Goal: Find specific page/section: Find specific page/section

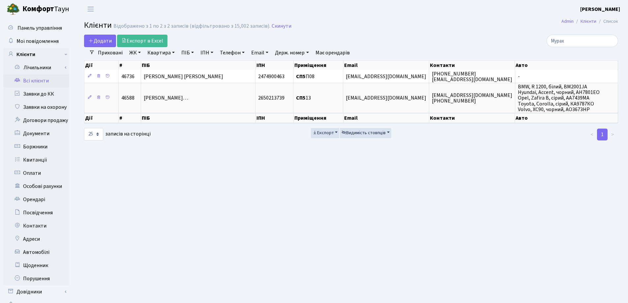
select select "25"
click at [611, 41] on input "Мурах" at bounding box center [581, 41] width 71 height 13
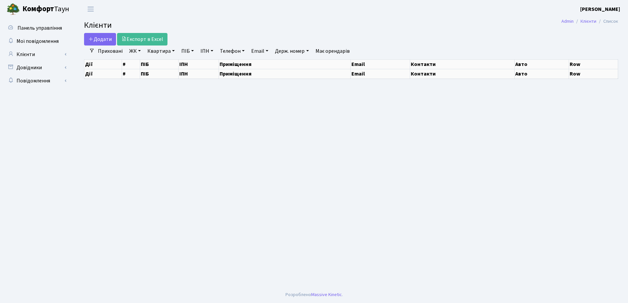
select select "25"
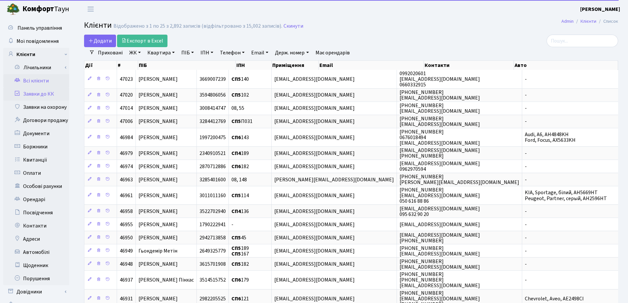
click at [53, 92] on link "Заявки до КК" at bounding box center [36, 93] width 66 height 13
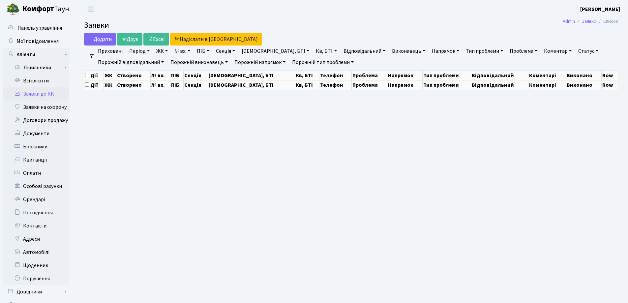
select select "25"
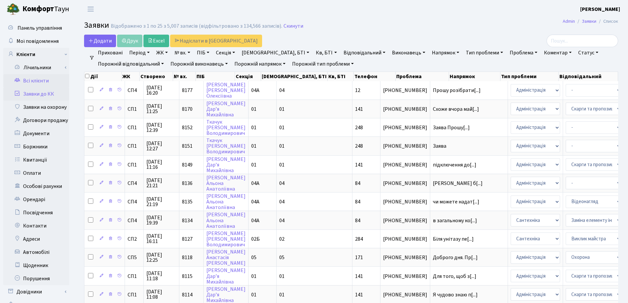
click at [44, 80] on link "Всі клієнти" at bounding box center [36, 80] width 66 height 13
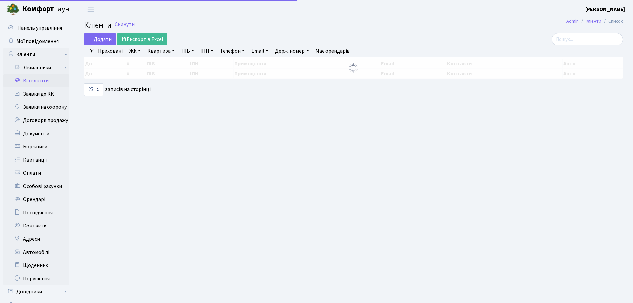
select select "25"
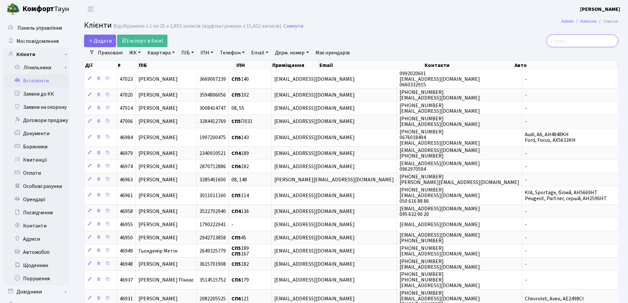
click at [583, 41] on input "search" at bounding box center [581, 41] width 71 height 13
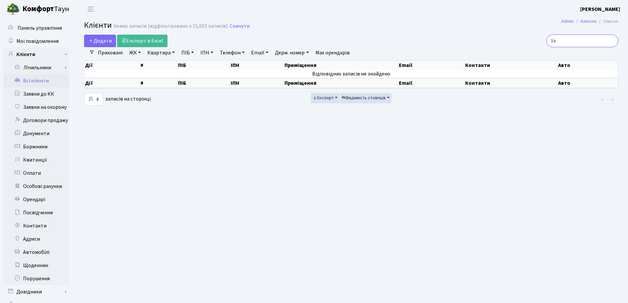
type input "V"
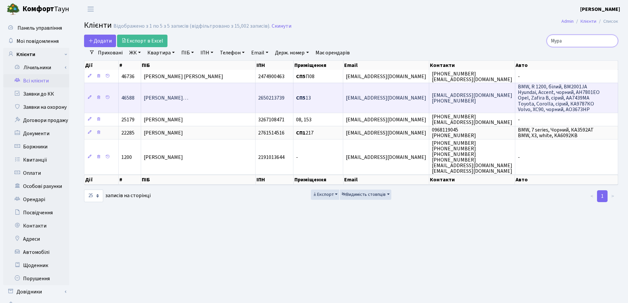
type input "Мура"
click at [221, 93] on td "Мураховський Тимофій Олександров…" at bounding box center [198, 98] width 115 height 30
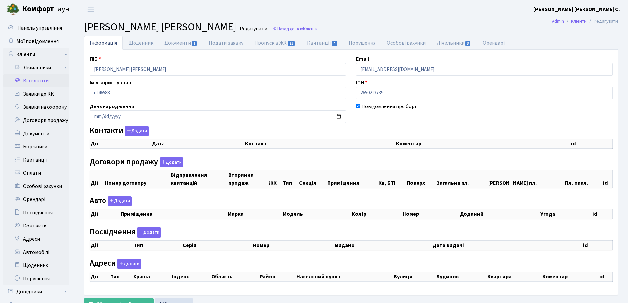
select select "25"
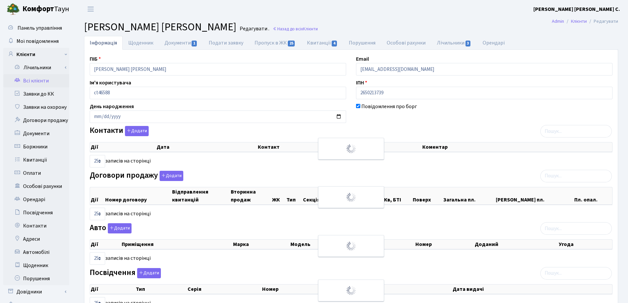
checkbox input "true"
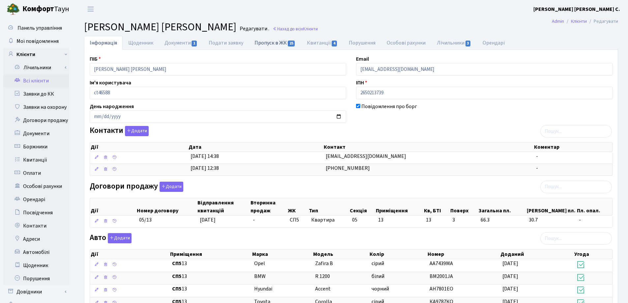
click at [266, 42] on link "Пропуск в ЖК 25" at bounding box center [275, 43] width 52 height 14
select select "25"
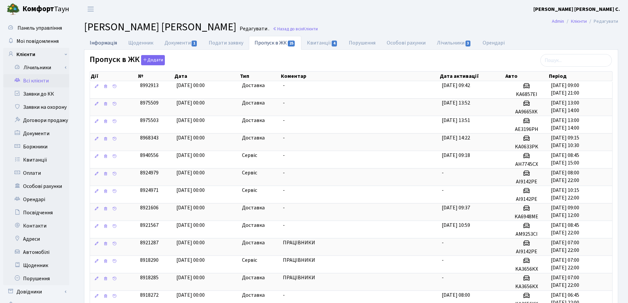
click at [102, 44] on link "Інформація" at bounding box center [103, 43] width 39 height 14
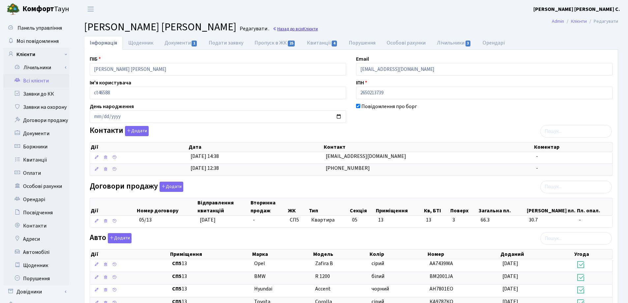
click at [318, 28] on link "Назад до всіх Клієнти" at bounding box center [294, 29] width 45 height 6
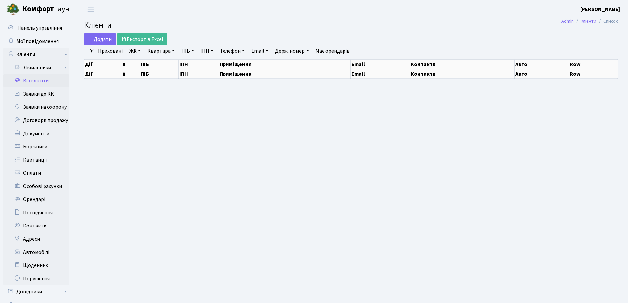
select select "25"
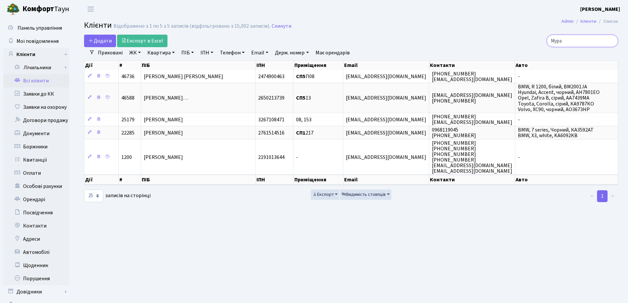
click at [610, 40] on input "Мура" at bounding box center [581, 41] width 71 height 13
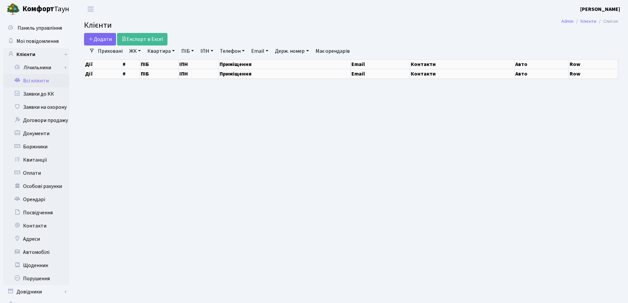
select select "25"
